Goal: Check status: Check status

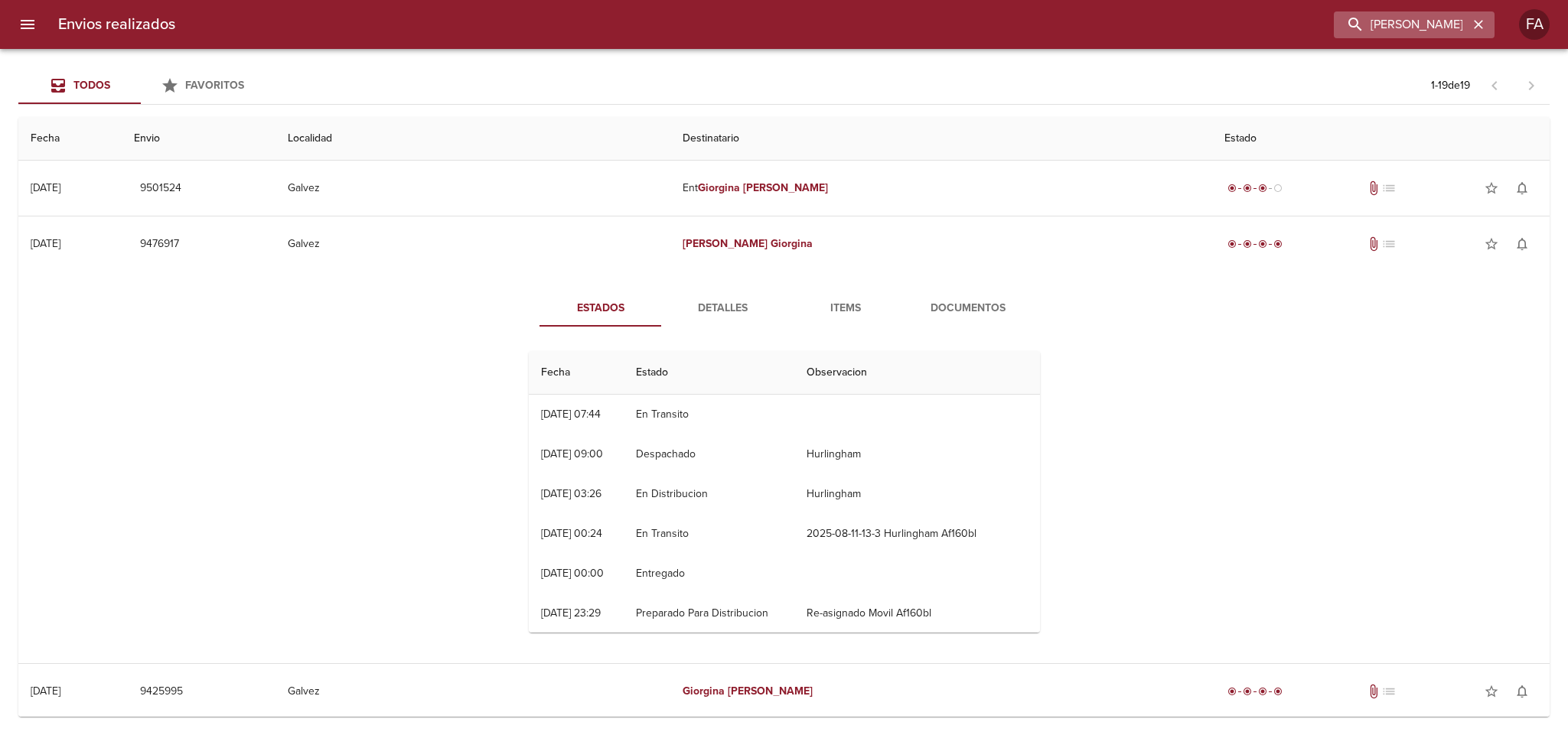
click at [1478, 35] on div "[PERSON_NAME]" at bounding box center [1414, 24] width 161 height 27
click at [1460, 31] on input "[PERSON_NAME]" at bounding box center [1370, 24] width 196 height 27
click at [1477, 21] on icon "button" at bounding box center [1478, 24] width 15 height 15
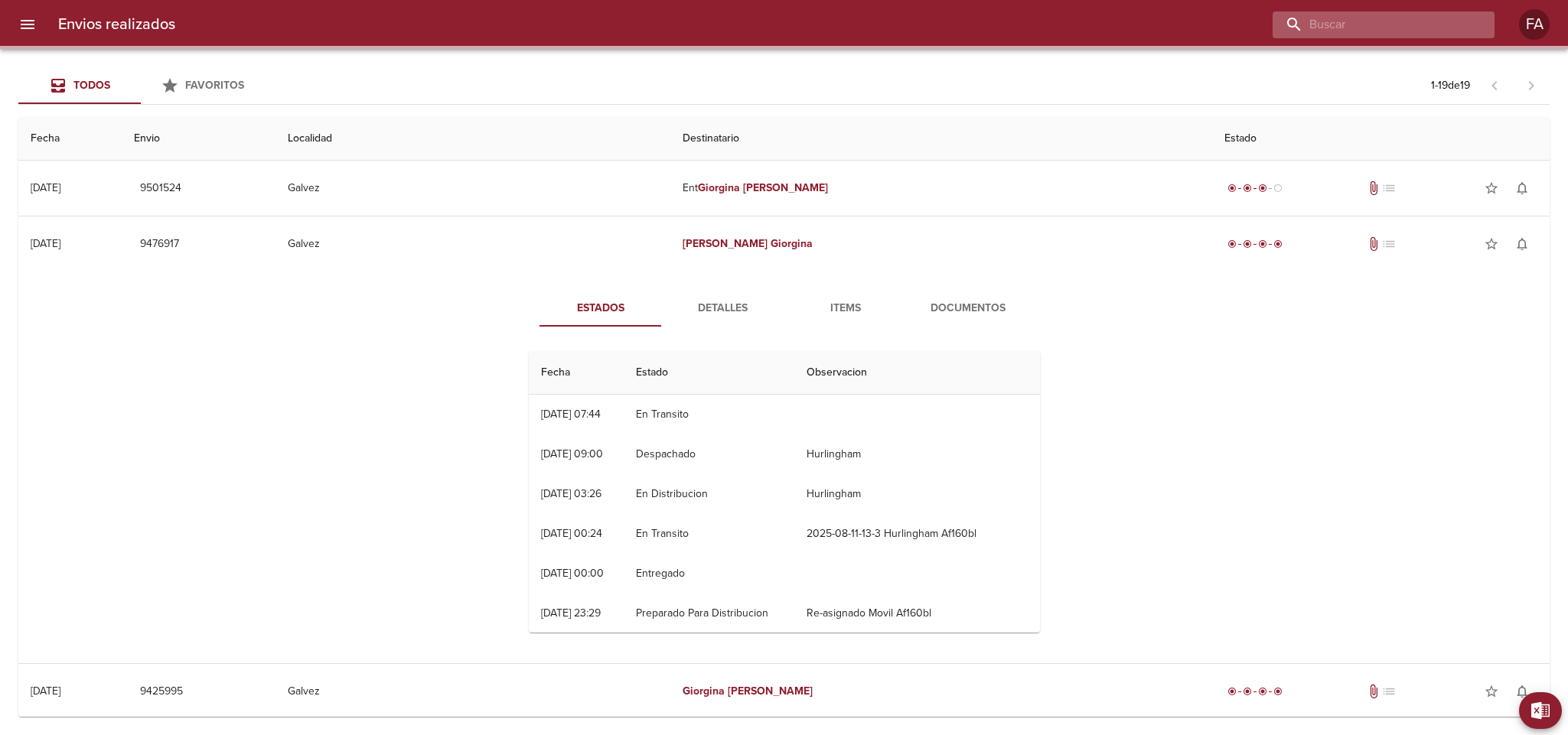
click at [1448, 21] on input "buscar" at bounding box center [1370, 24] width 196 height 27
paste input "[PERSON_NAME] [PERSON_NAME]"
type input "[PERSON_NAME] [PERSON_NAME]"
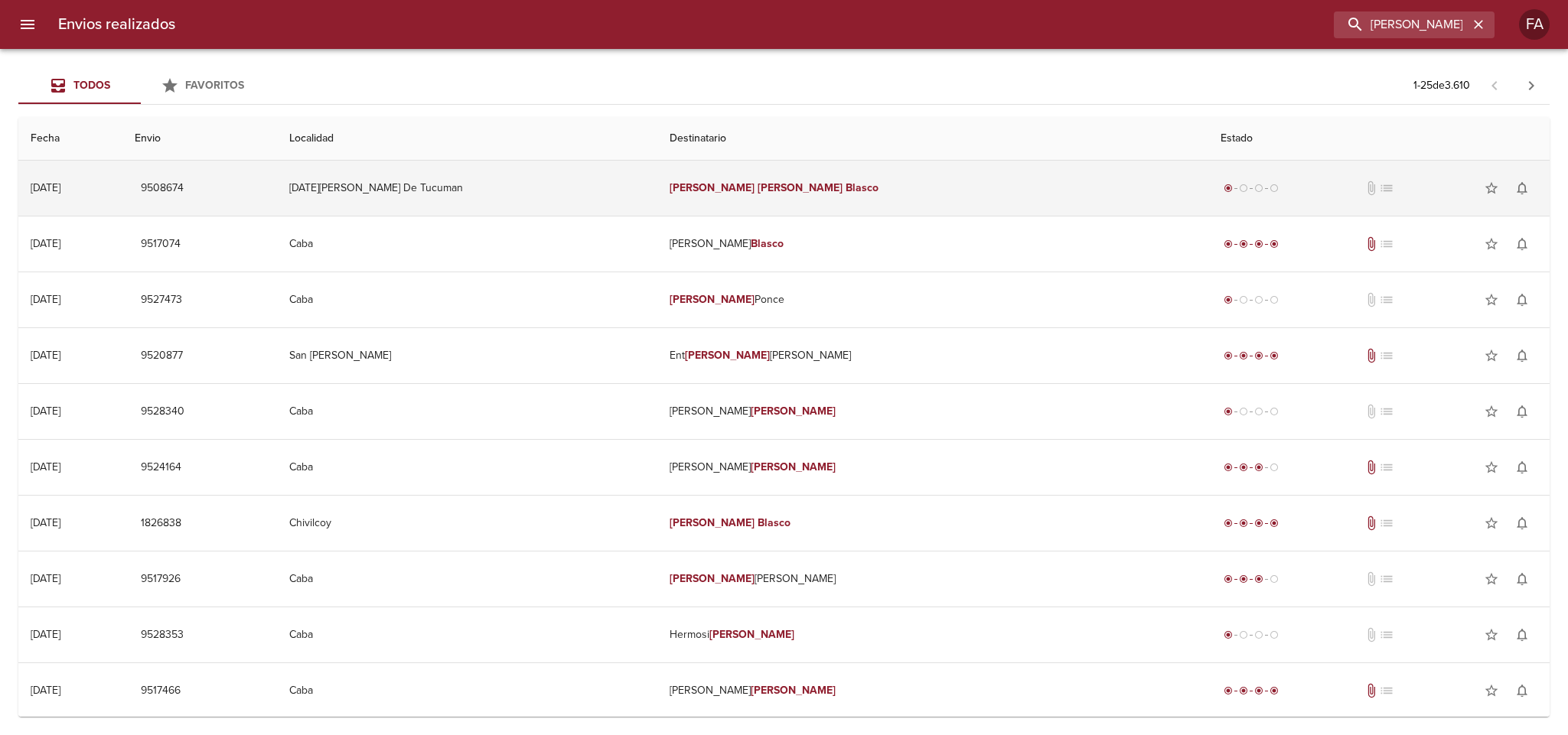
click at [579, 175] on td "[DATE][PERSON_NAME] De Tucuman" at bounding box center [467, 188] width 380 height 55
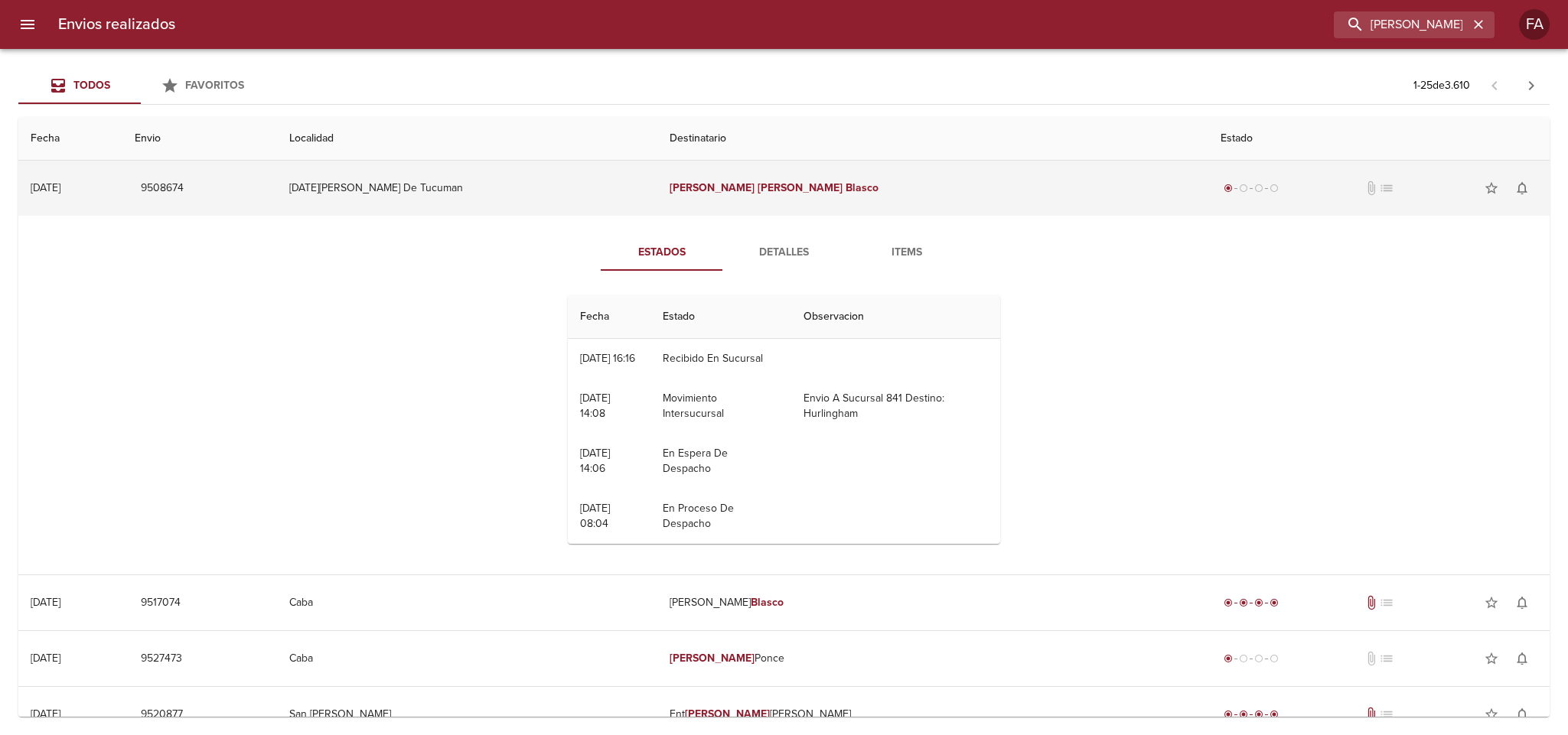
click at [184, 184] on span "9508674" at bounding box center [162, 189] width 43 height 19
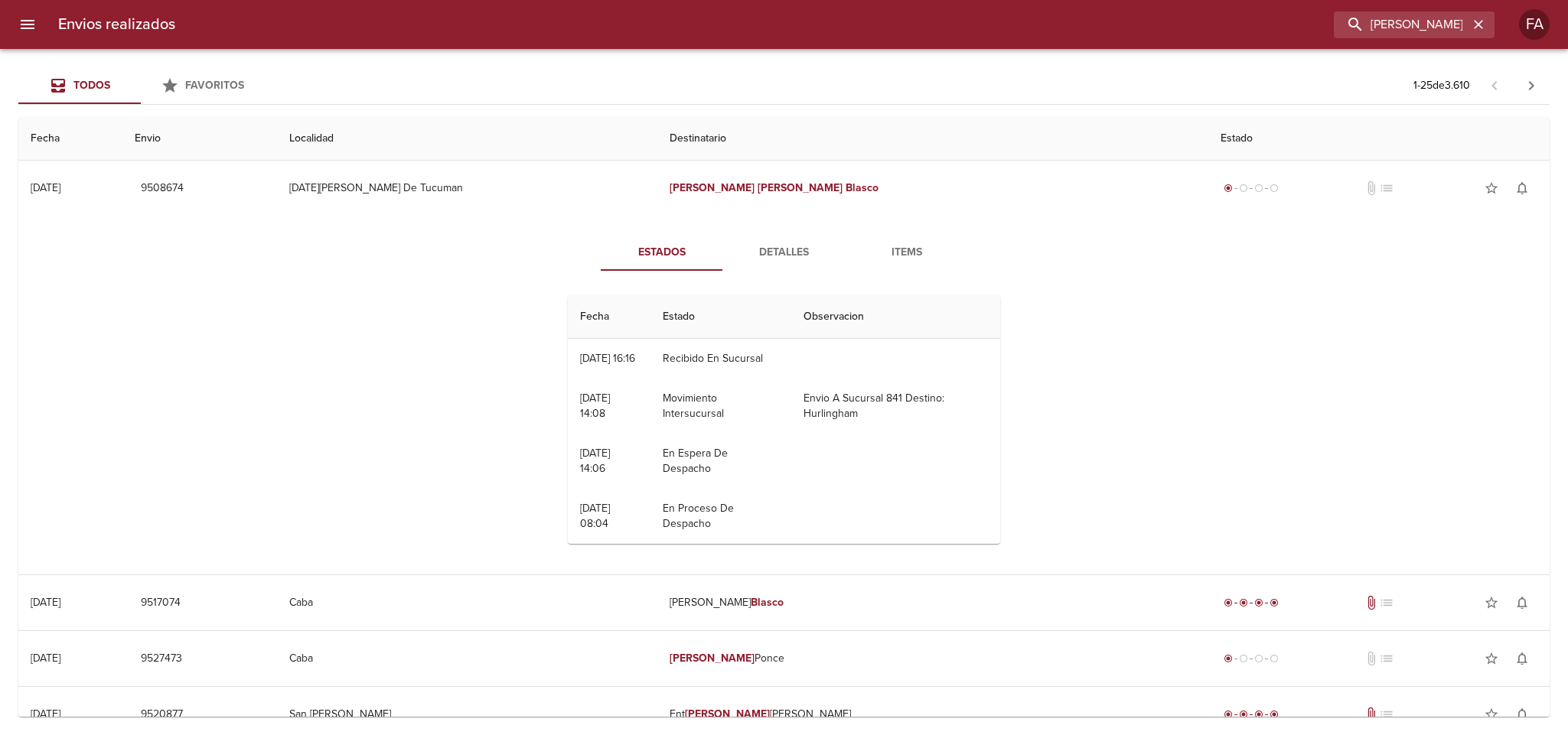
click at [765, 255] on span "Detalles" at bounding box center [784, 253] width 104 height 19
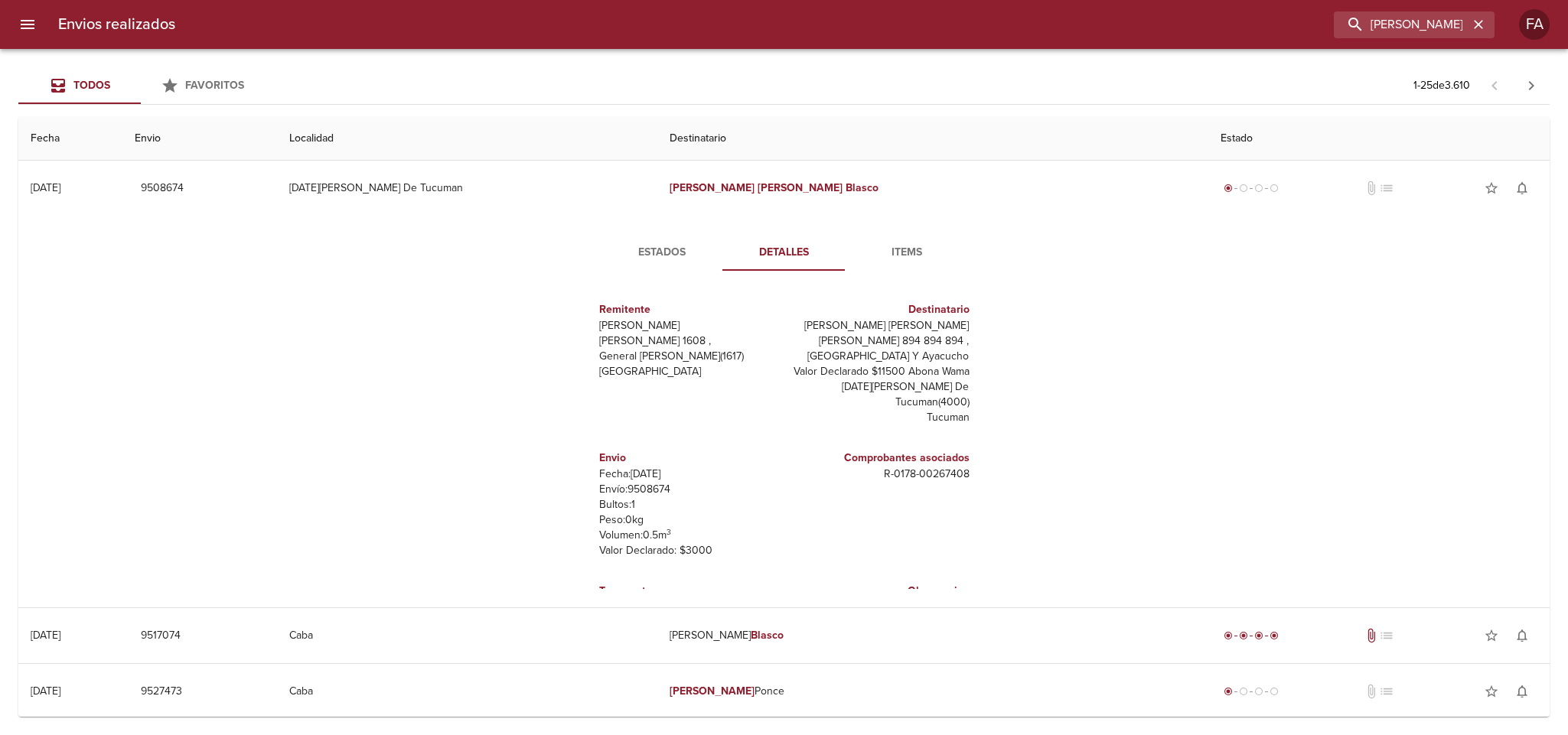
scroll to position [21, 0]
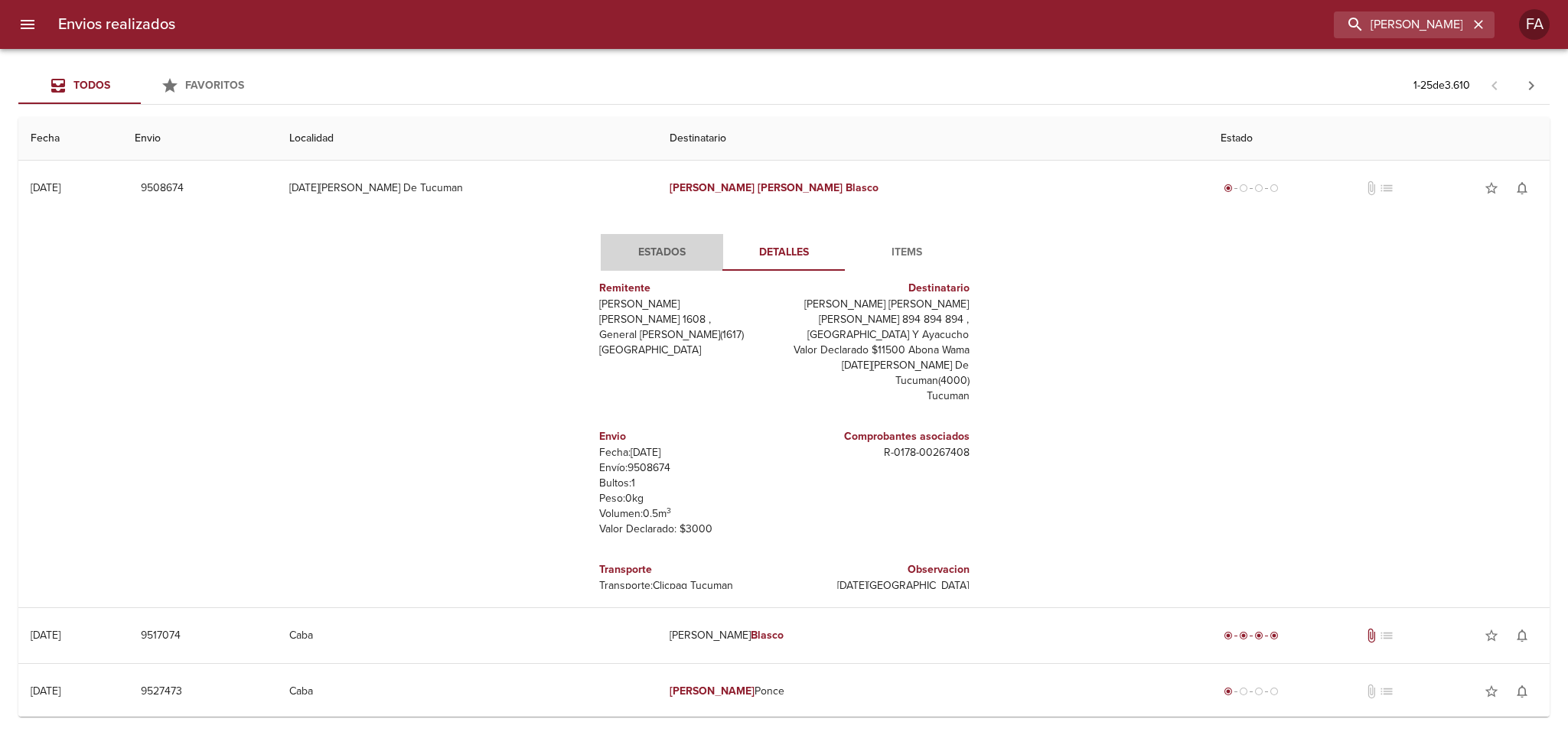
click at [657, 239] on button "Estados" at bounding box center [662, 253] width 122 height 37
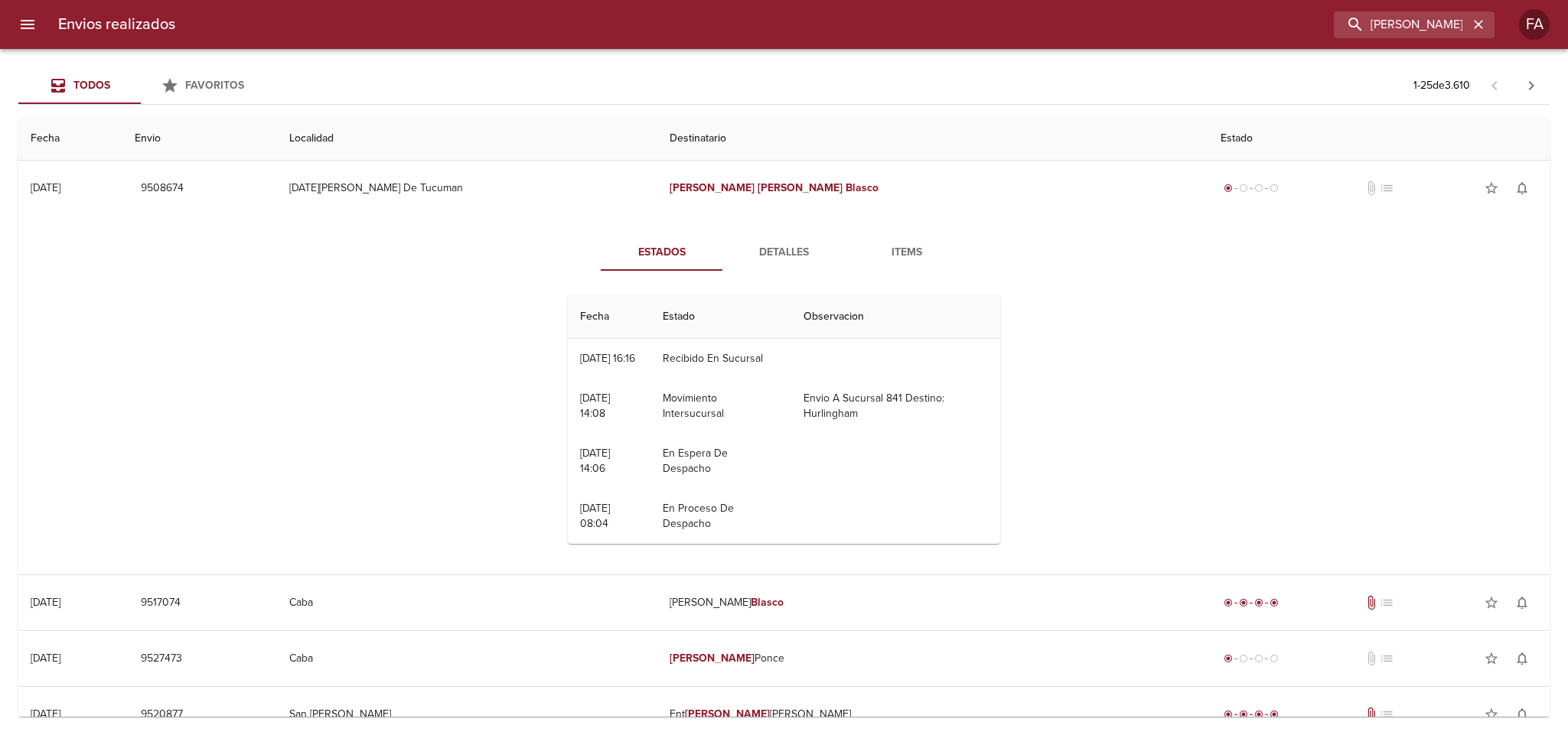
click at [421, 432] on div "Estados Detalles Items Fecha Estado Observacion 20/08 [DATE] 16:16 Recibido En …" at bounding box center [784, 395] width 1507 height 358
